Goal: Transaction & Acquisition: Book appointment/travel/reservation

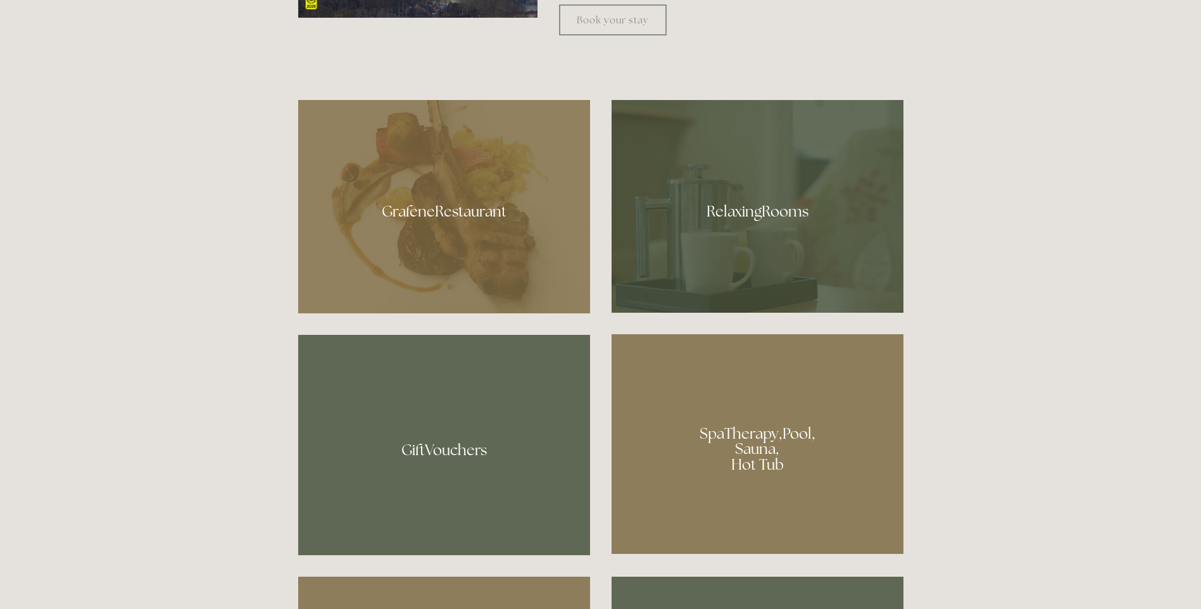
scroll to position [823, 0]
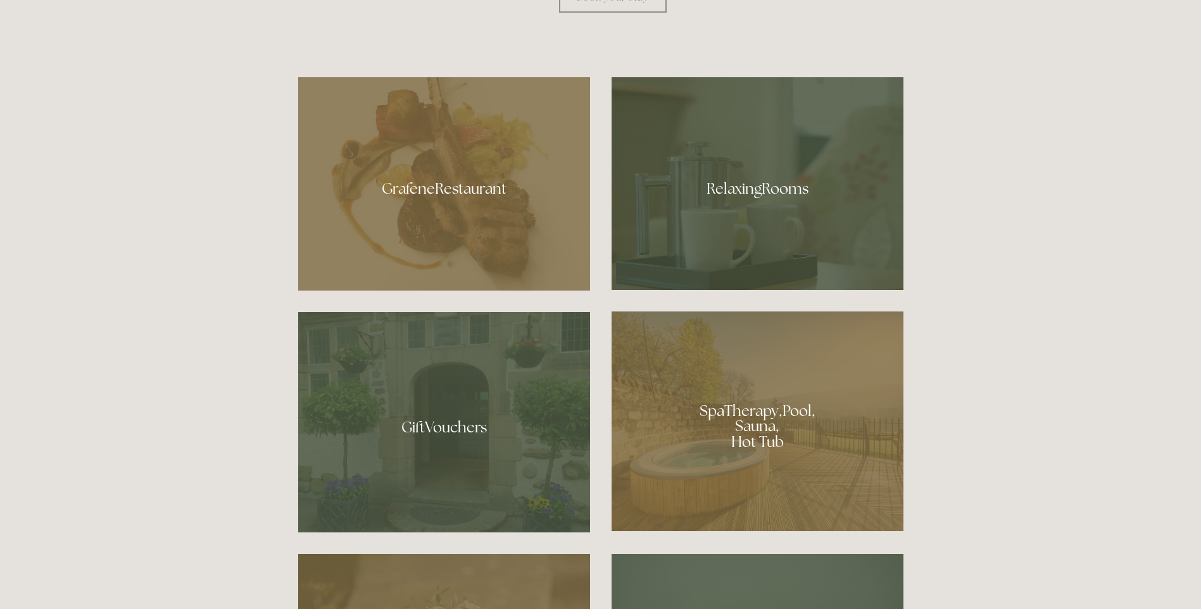
click at [684, 244] on div at bounding box center [758, 183] width 292 height 213
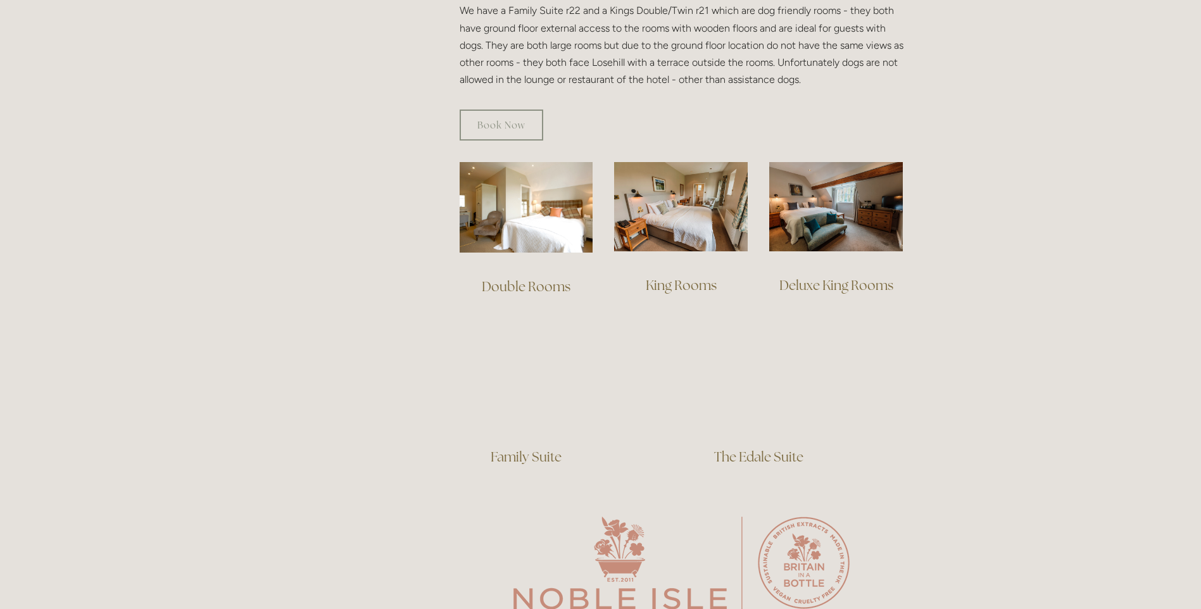
scroll to position [823, 0]
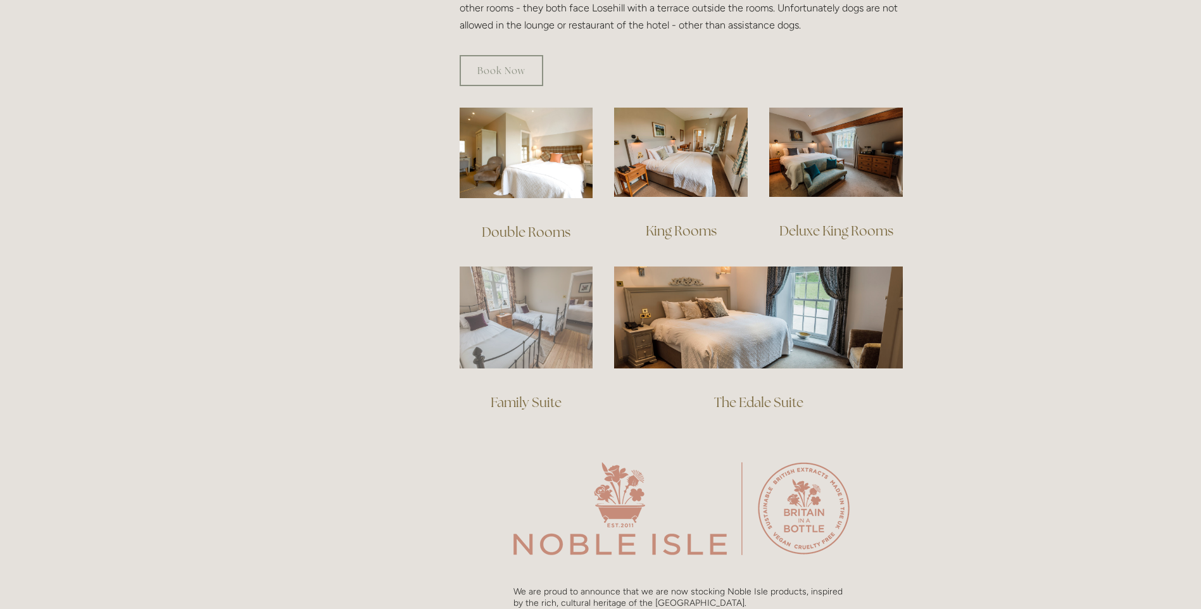
click at [574, 325] on img at bounding box center [527, 318] width 134 height 102
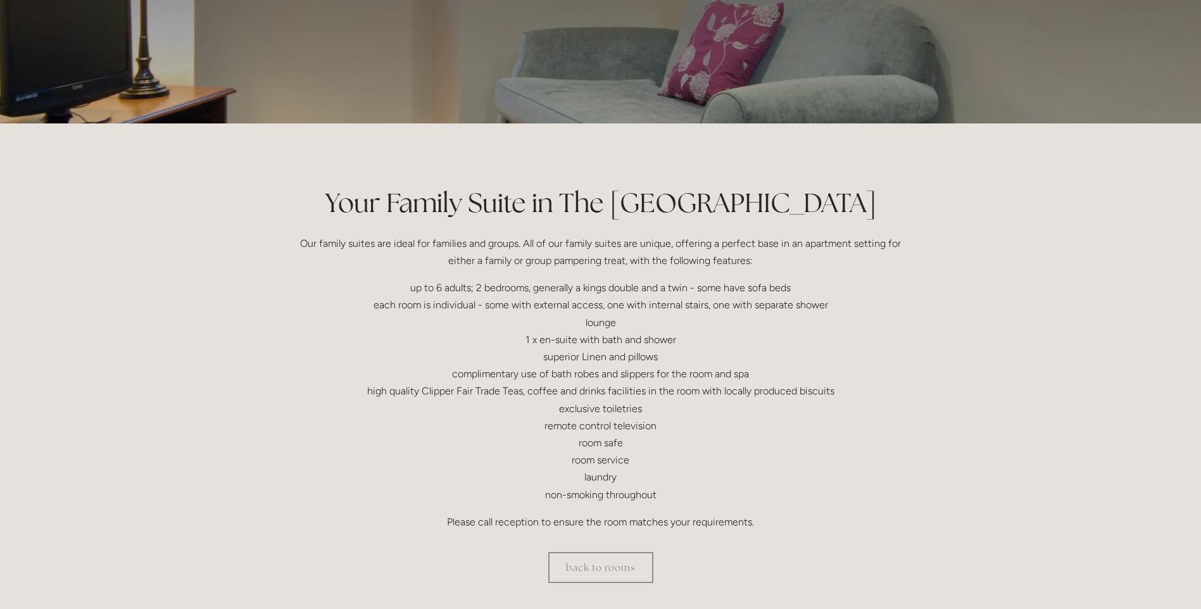
scroll to position [127, 0]
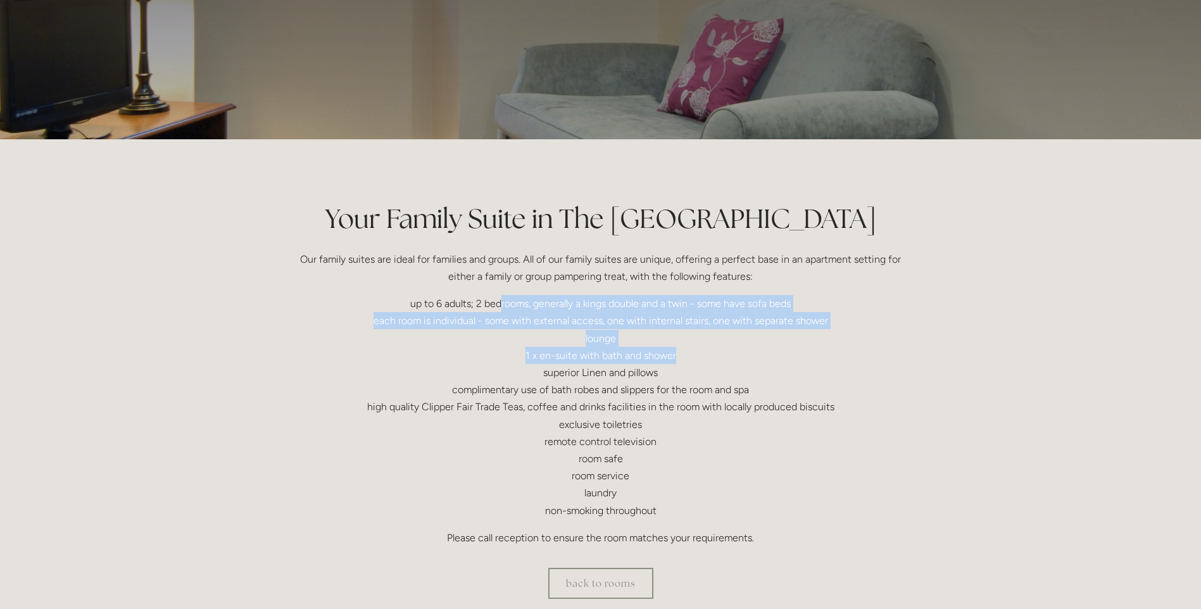
drag, startPoint x: 532, startPoint y: 308, endPoint x: 804, endPoint y: 351, distance: 275.6
click at [804, 351] on p "up to 6 adults; 2 bedrooms, generally a kings double and a twin - some have sof…" at bounding box center [600, 407] width 605 height 224
click at [616, 585] on link "back to rooms" at bounding box center [600, 583] width 105 height 31
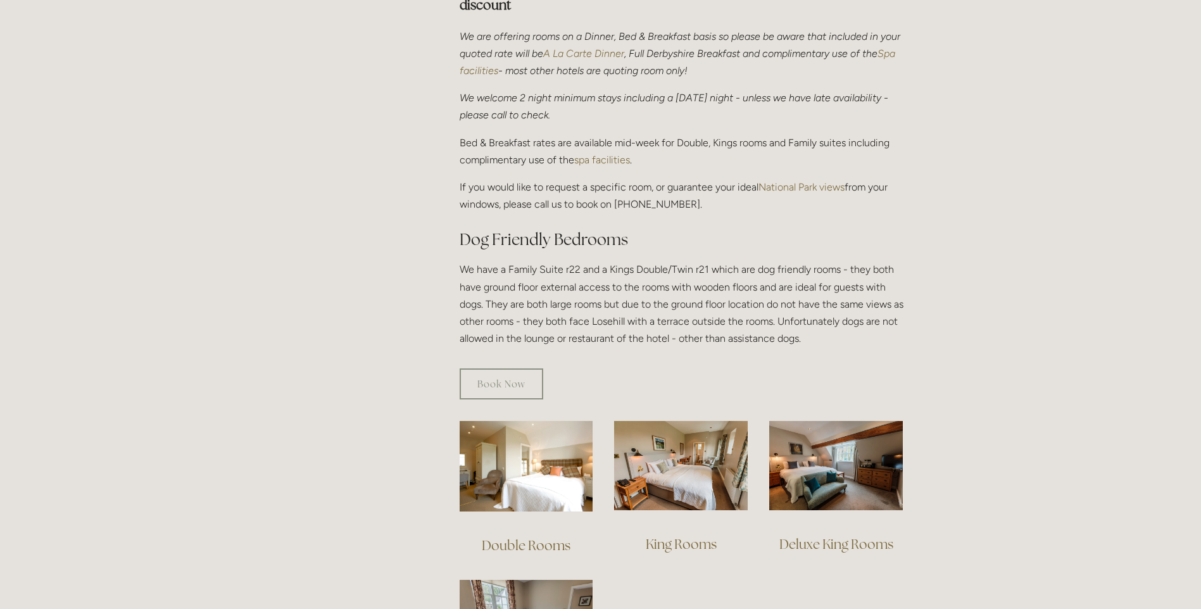
scroll to position [696, 0]
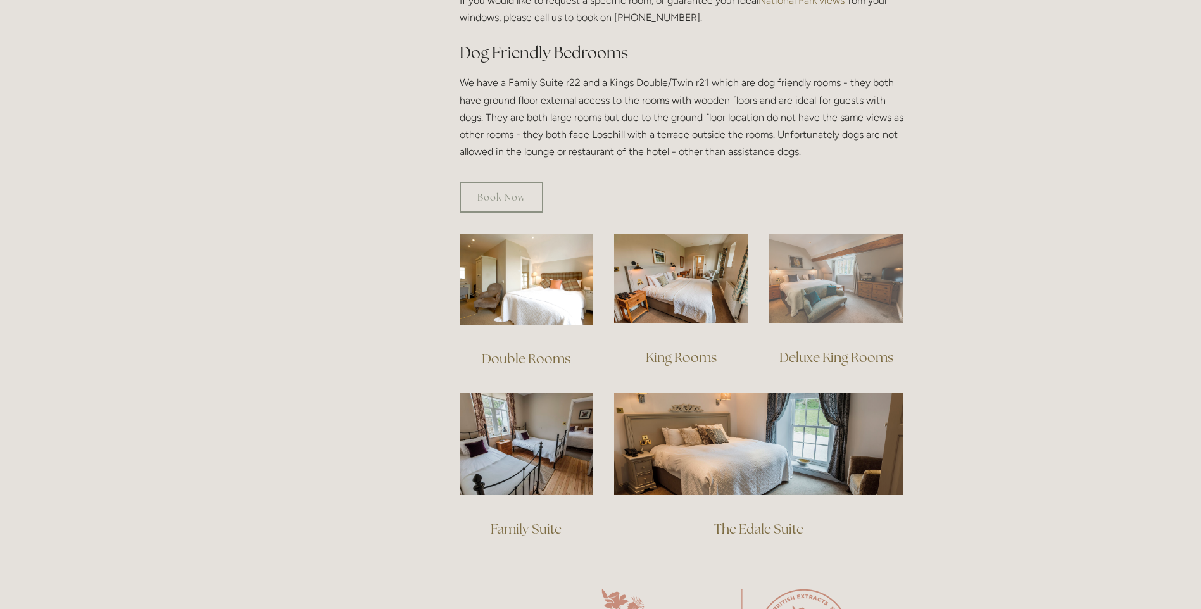
click at [819, 265] on img at bounding box center [836, 278] width 134 height 89
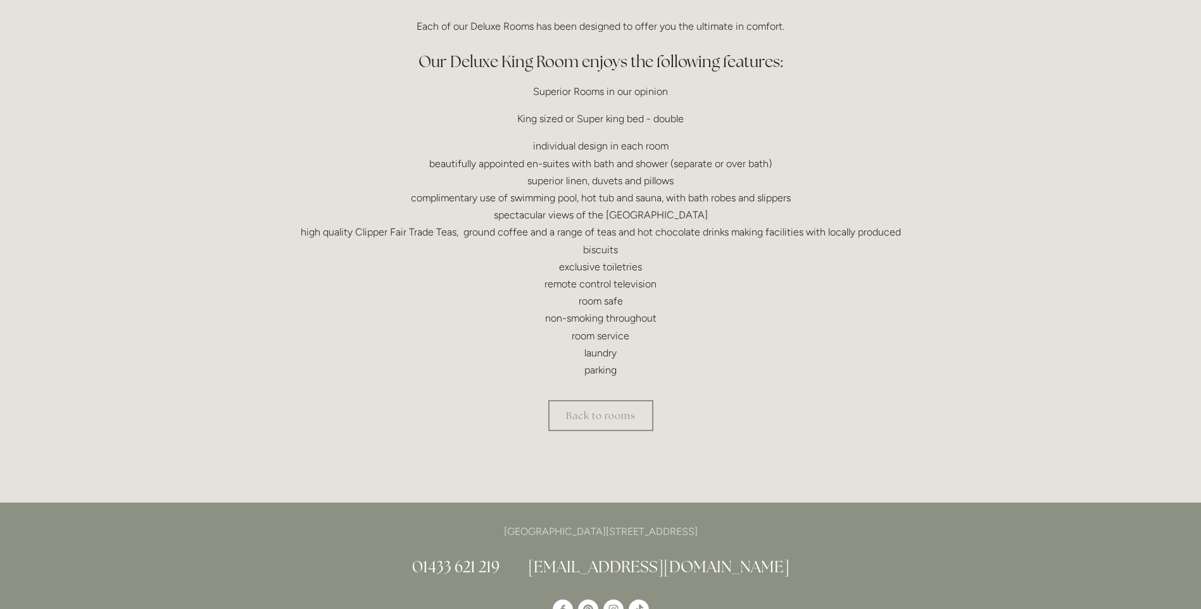
scroll to position [380, 0]
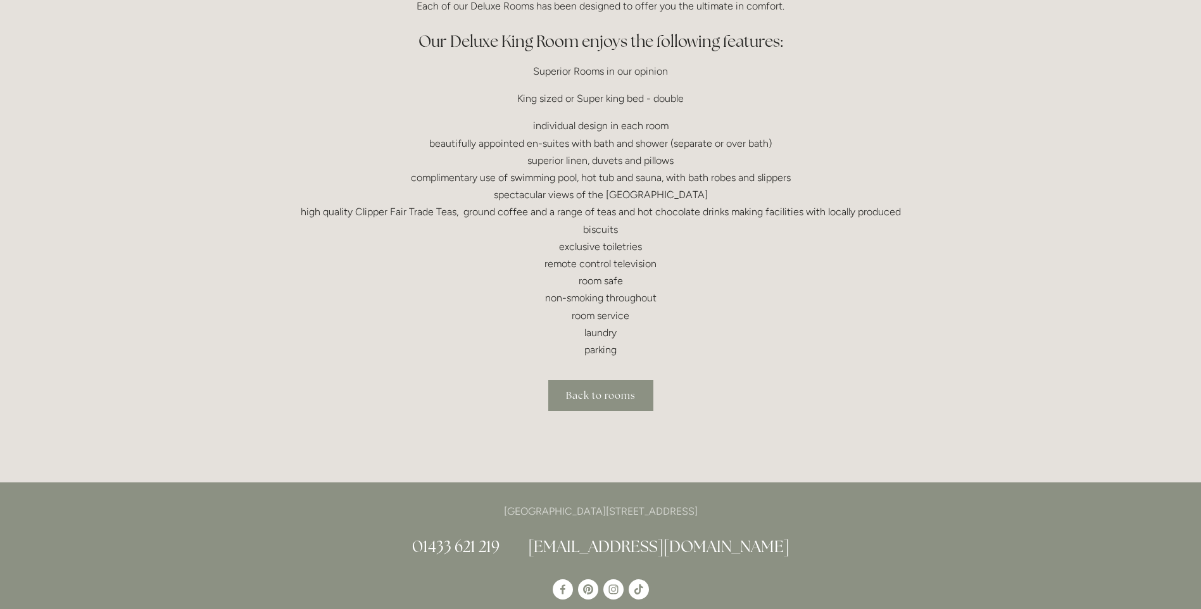
click at [625, 402] on link "Back to rooms" at bounding box center [600, 395] width 105 height 31
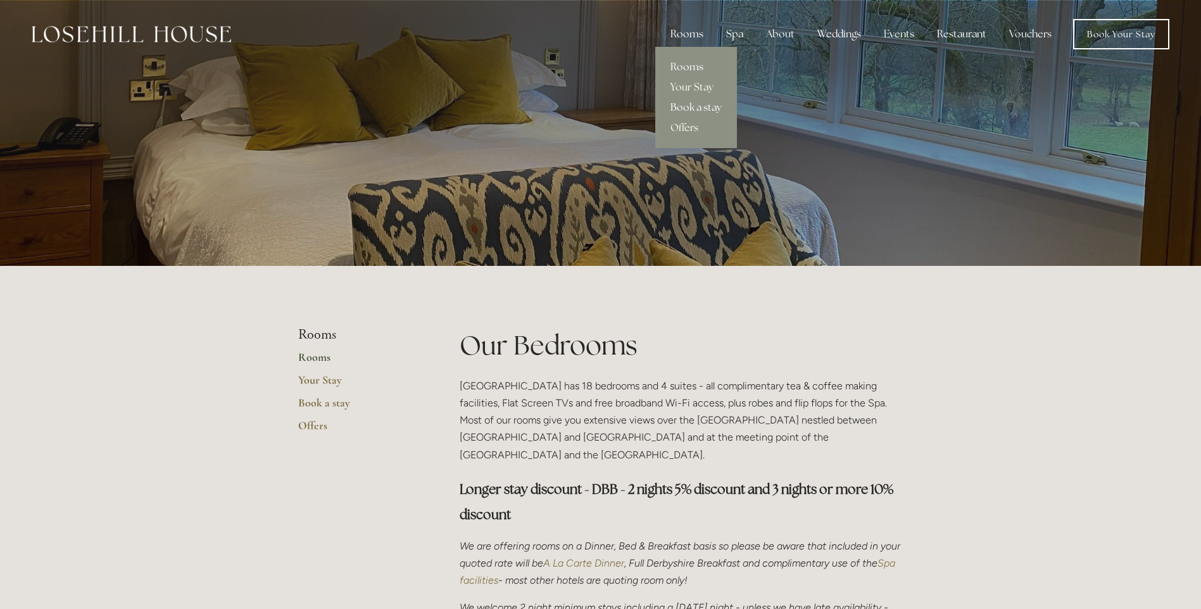
click at [701, 106] on link "Book a stay" at bounding box center [696, 107] width 82 height 20
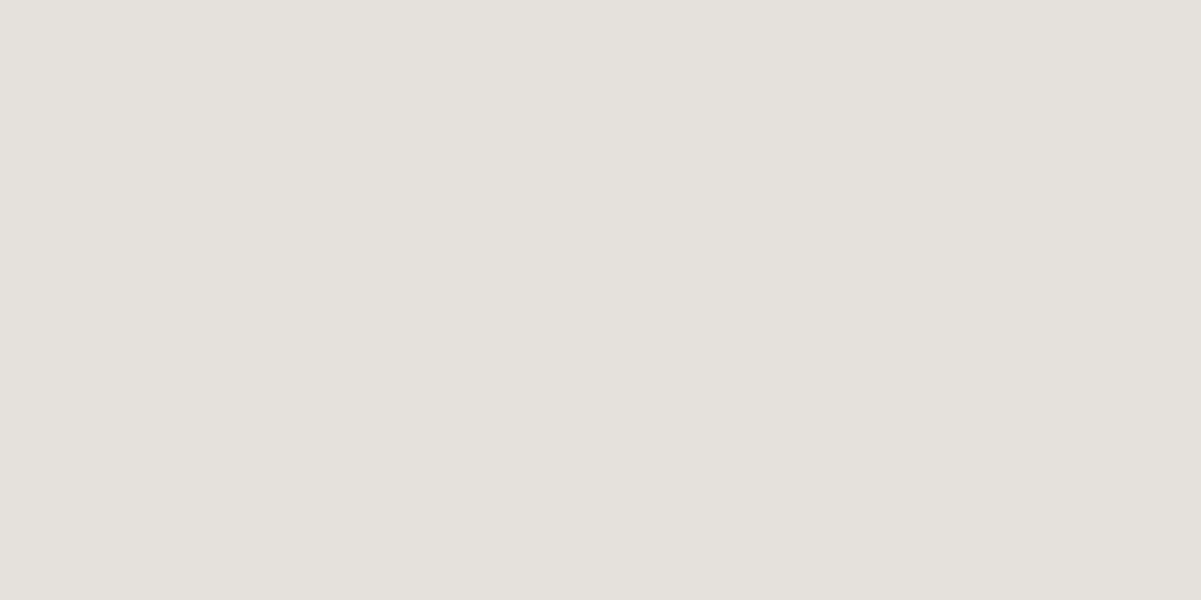
scroll to position [69, 0]
